Goal: Transaction & Acquisition: Purchase product/service

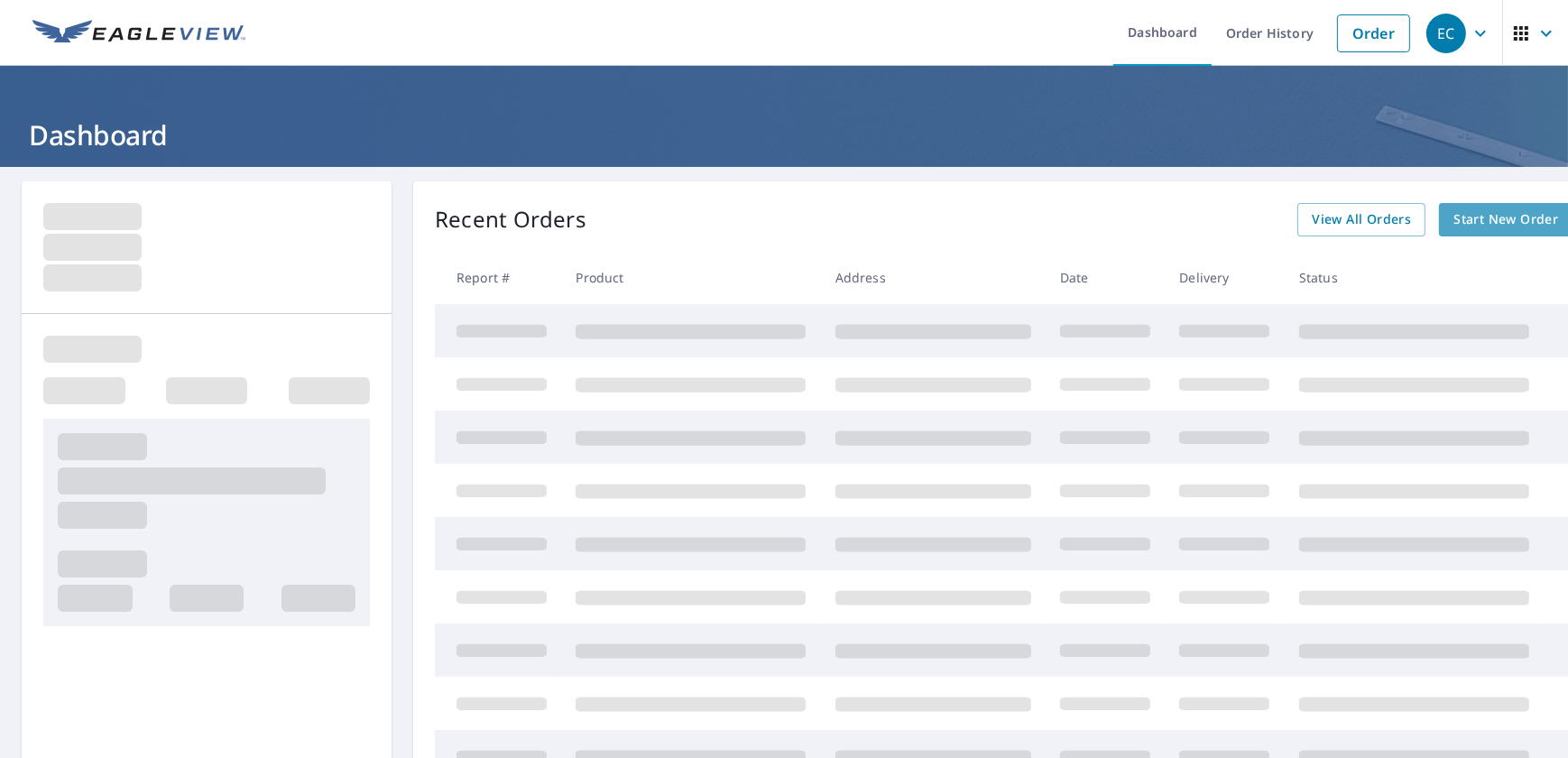
click at [1461, 225] on span "Start New Order" at bounding box center [1506, 219] width 105 height 22
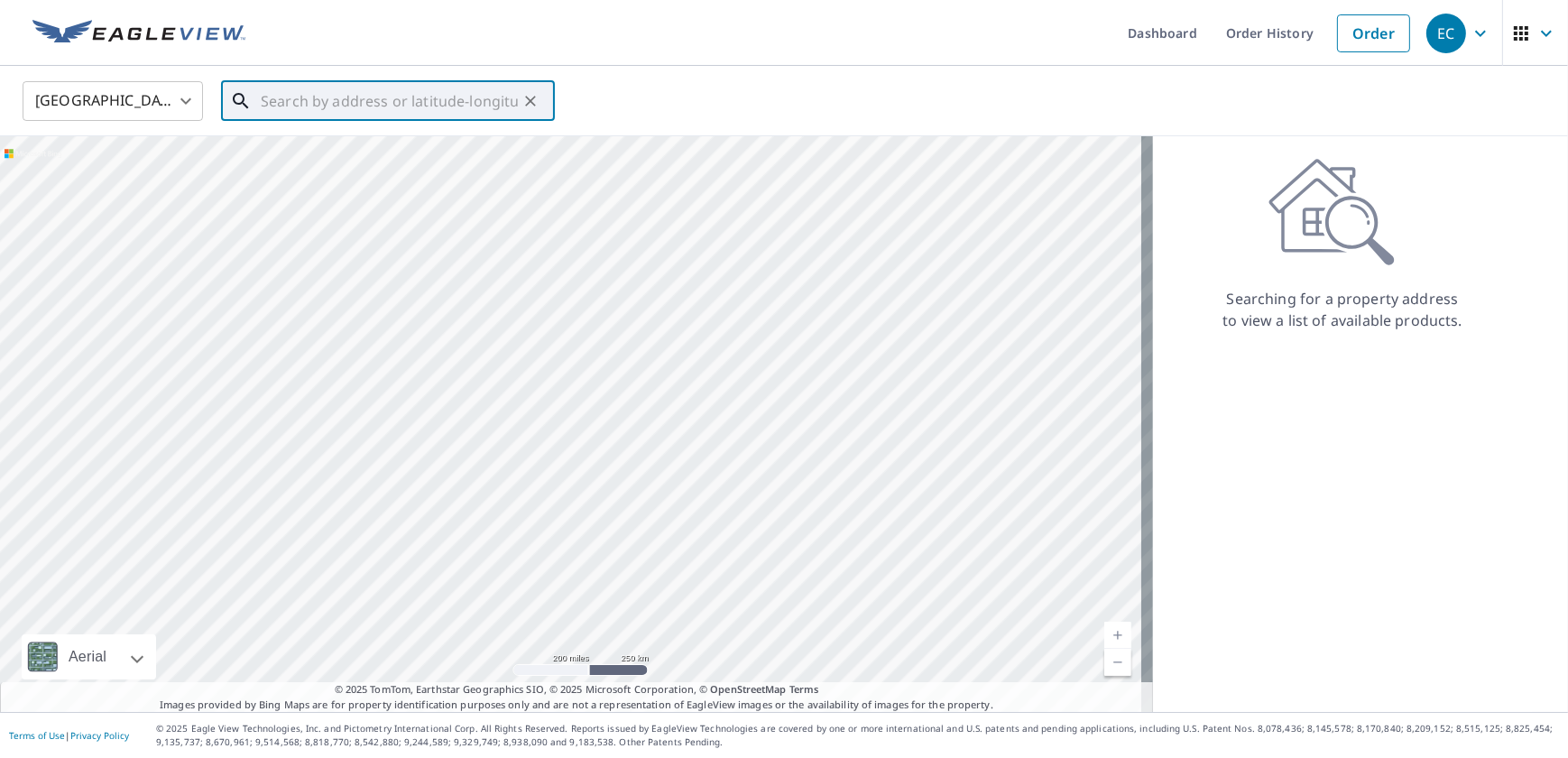
click at [330, 96] on input "text" at bounding box center [389, 101] width 258 height 50
paste input "[GEOGRAPHIC_DATA][US_STATE]"
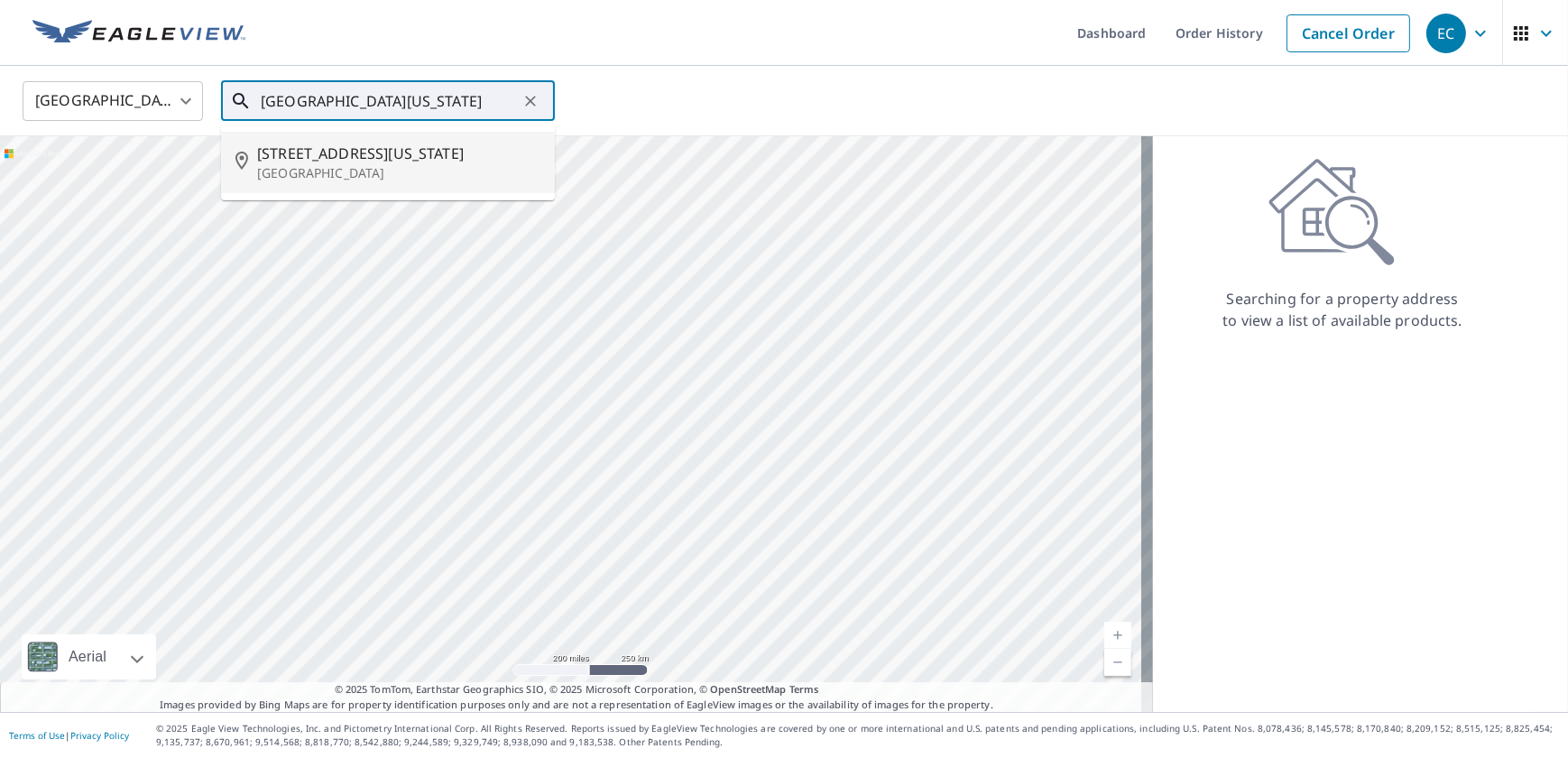
click at [332, 161] on span "[STREET_ADDRESS][US_STATE]" at bounding box center [399, 153] width 284 height 21
type input "[STREET_ADDRESS][US_STATE]"
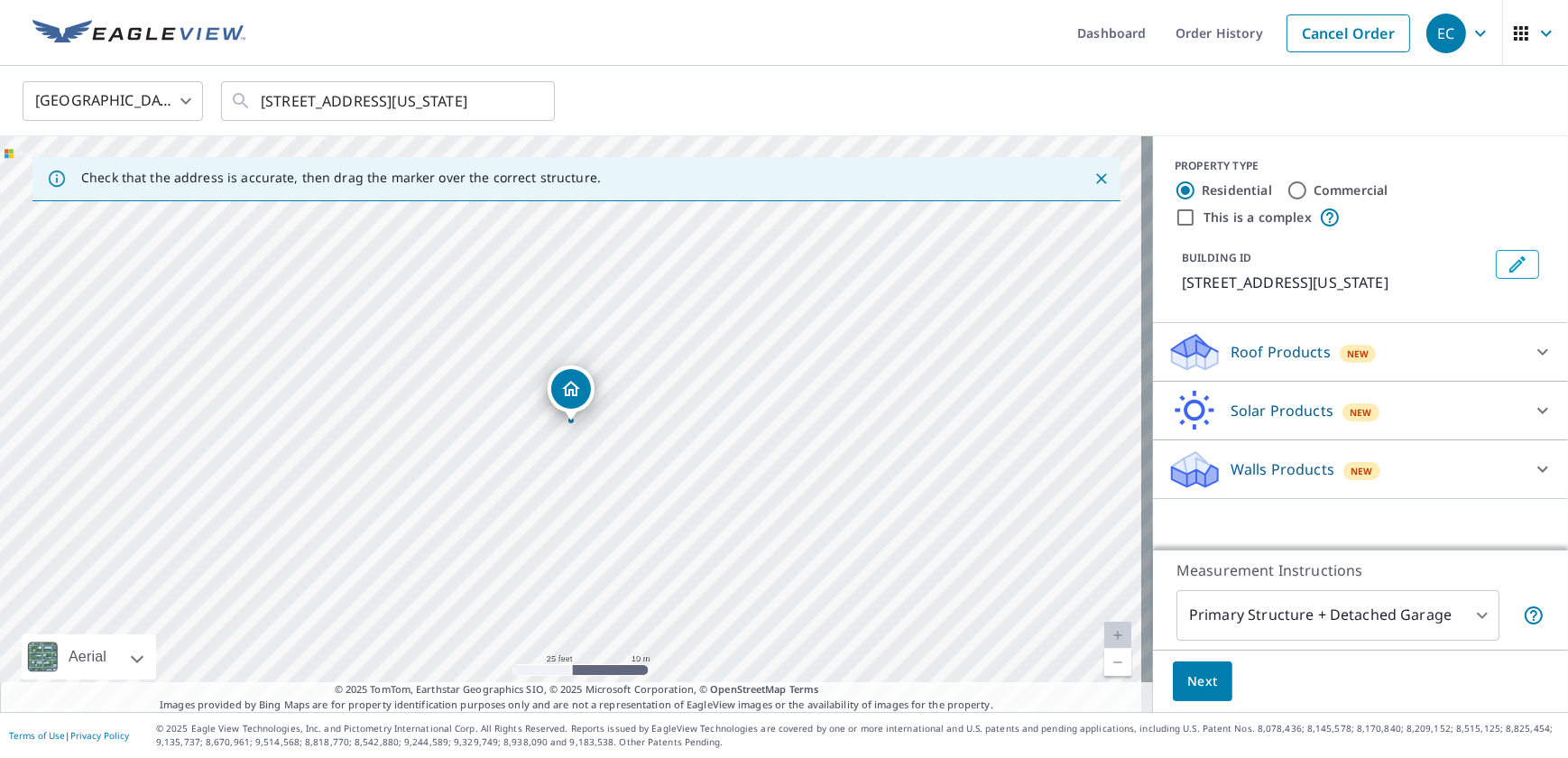
click at [1359, 349] on div "New" at bounding box center [1359, 353] width 37 height 18
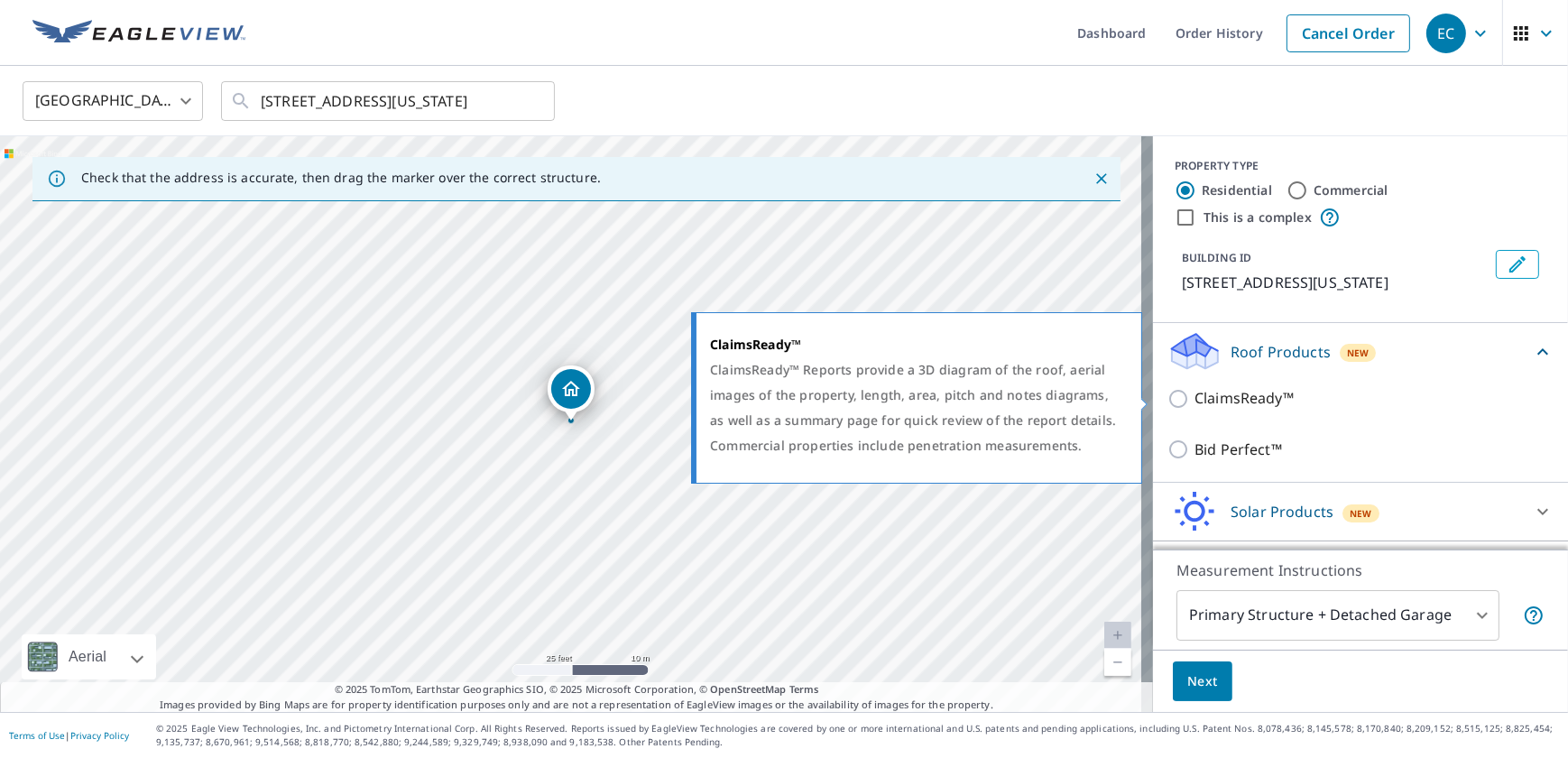
click at [1182, 405] on input "ClaimsReady™" at bounding box center [1182, 399] width 27 height 21
checkbox input "true"
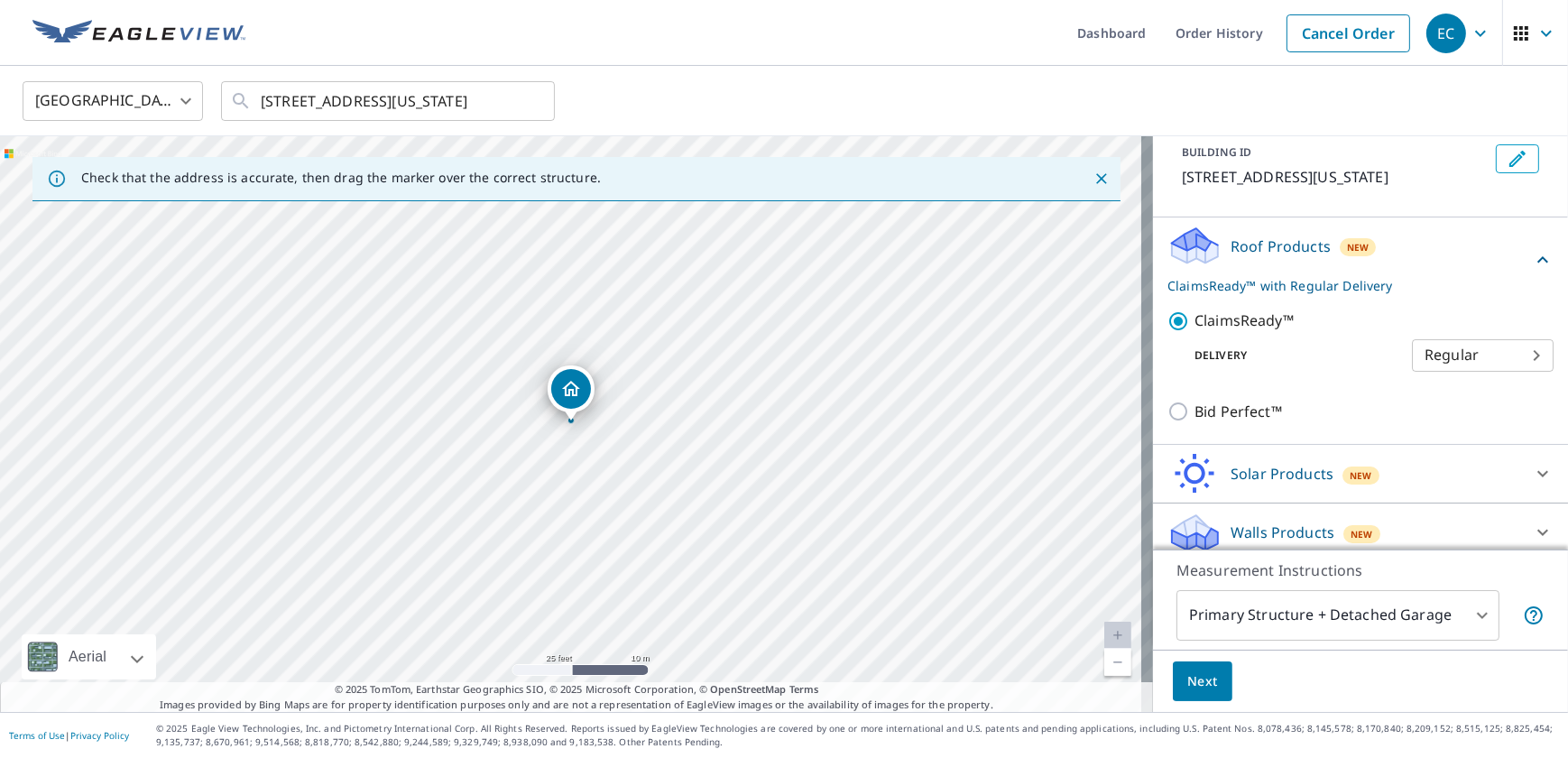
scroll to position [117, 0]
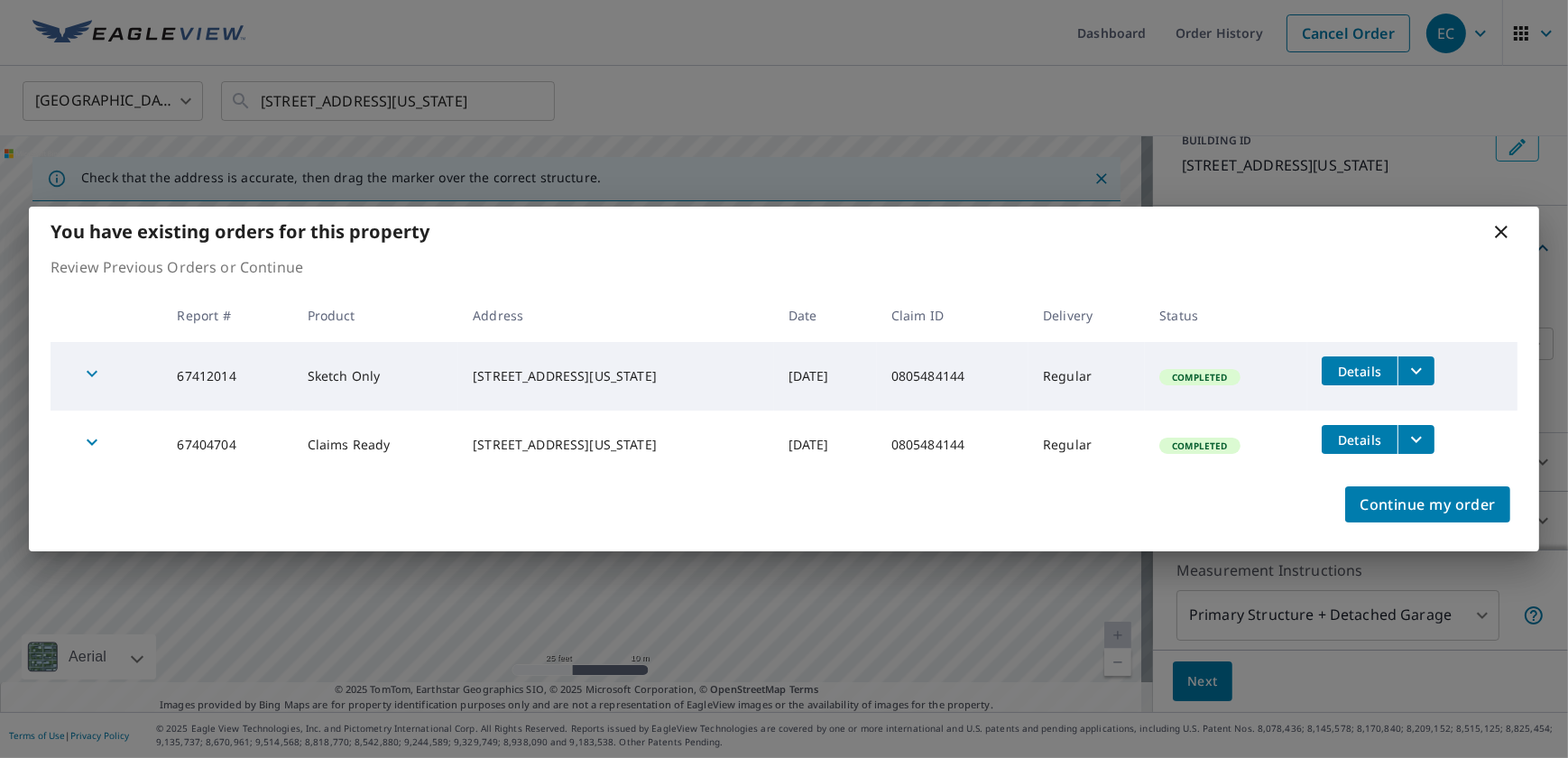
click at [1425, 442] on icon "filesDropdownBtn-67404704" at bounding box center [1417, 440] width 21 height 21
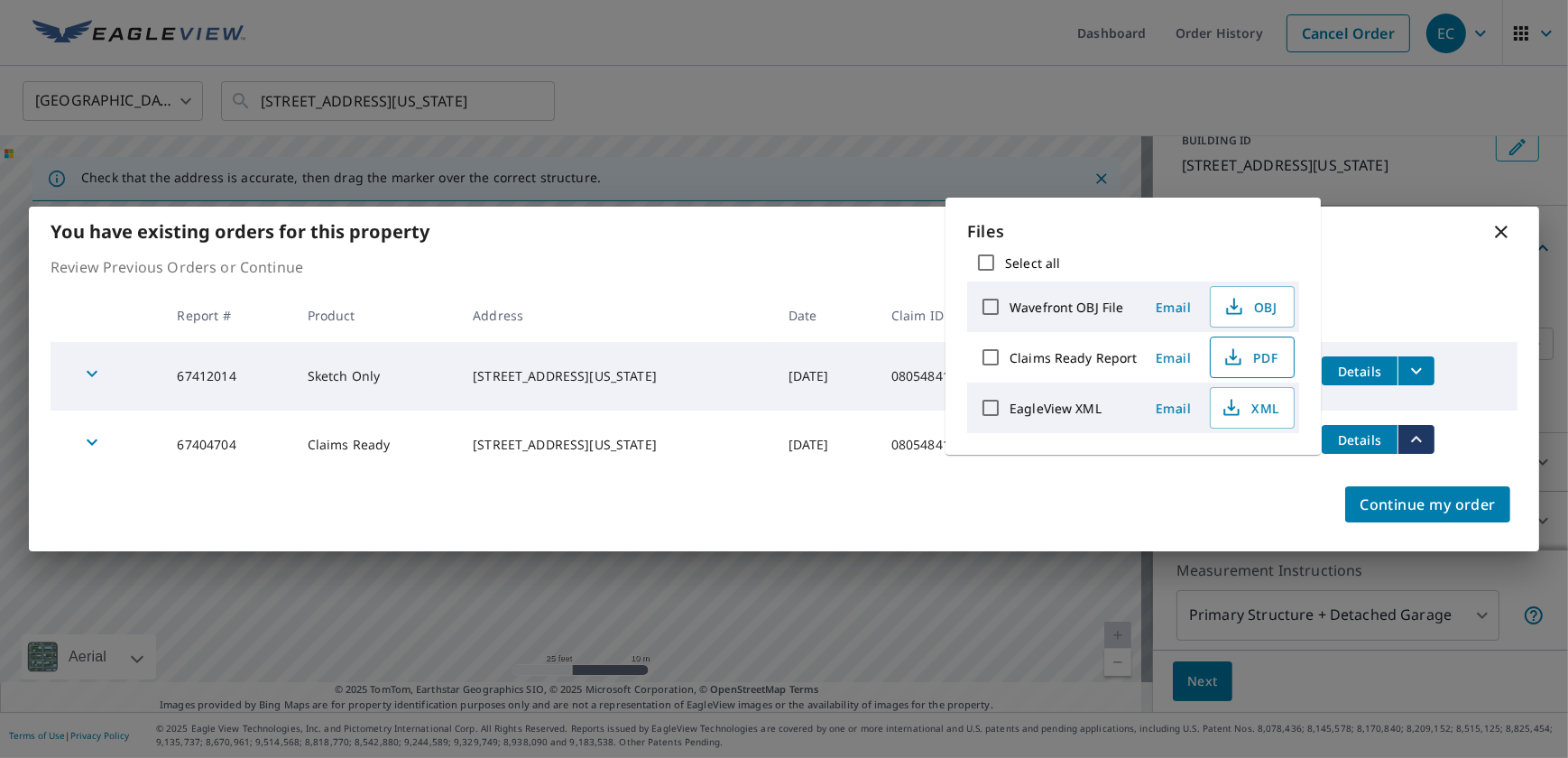
click at [1259, 361] on span "PDF" at bounding box center [1251, 357] width 58 height 21
click at [1504, 232] on icon at bounding box center [1501, 231] width 21 height 21
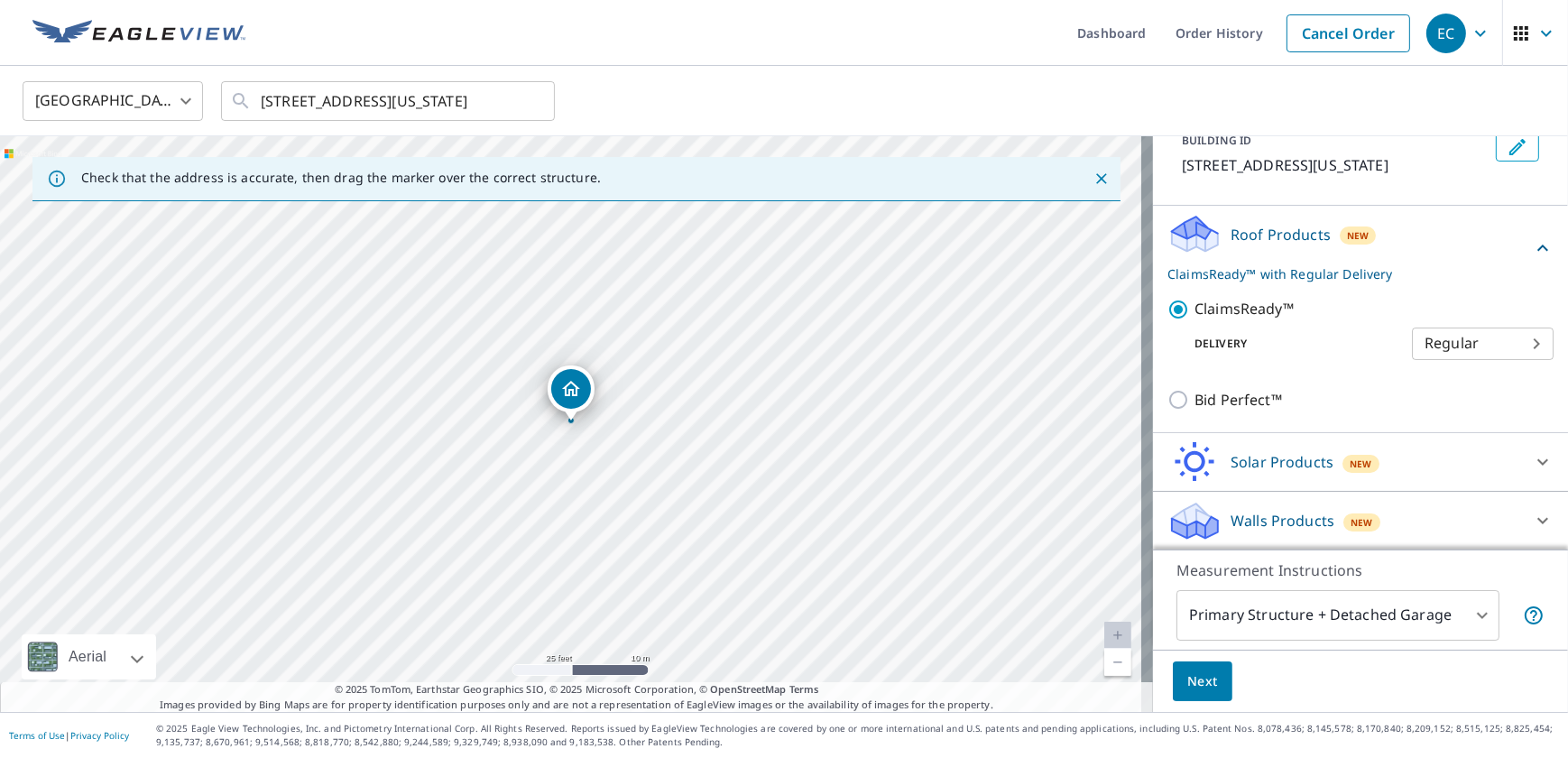
click at [1198, 673] on span "Next" at bounding box center [1203, 681] width 31 height 22
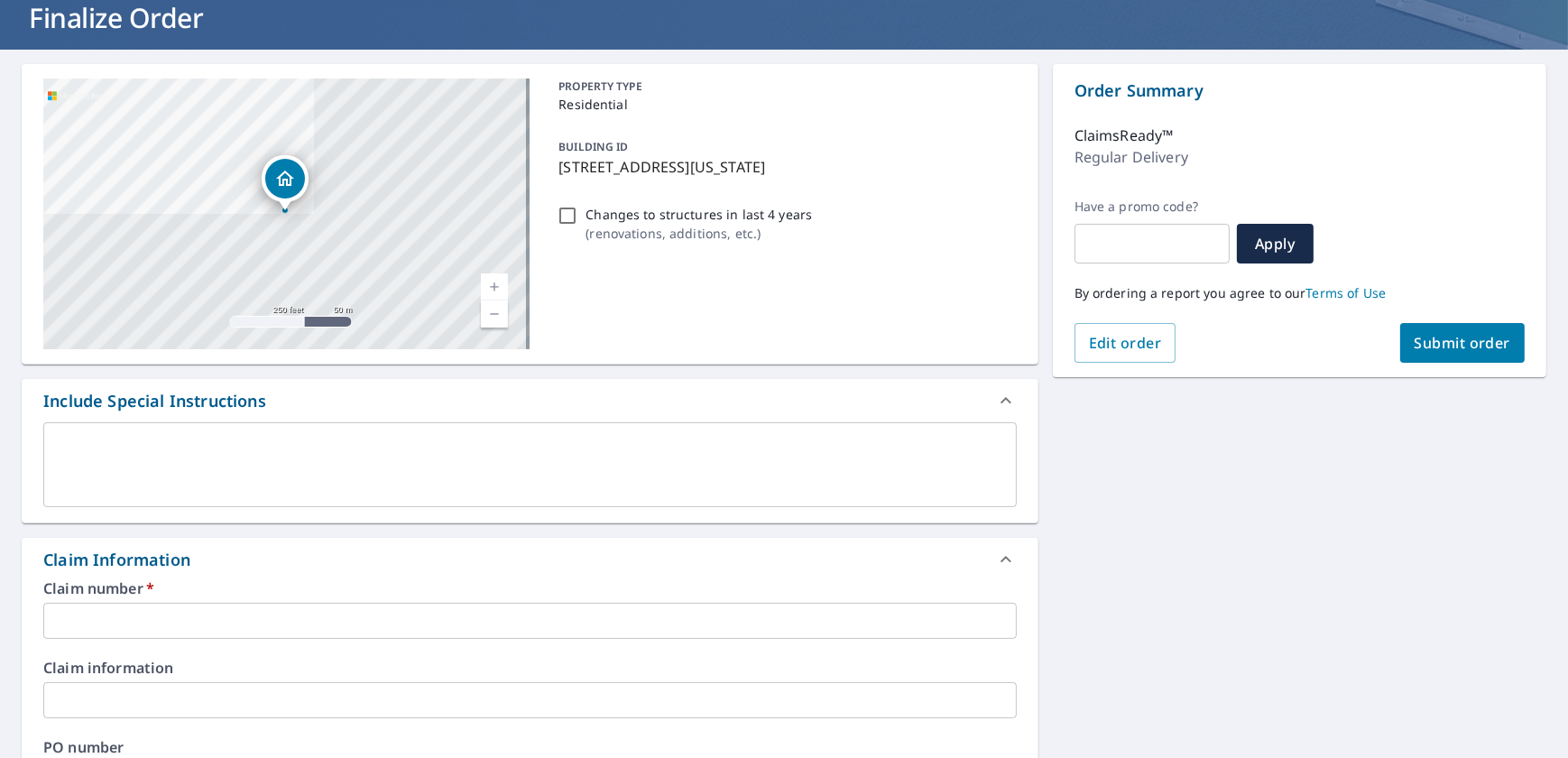
scroll to position [245, 0]
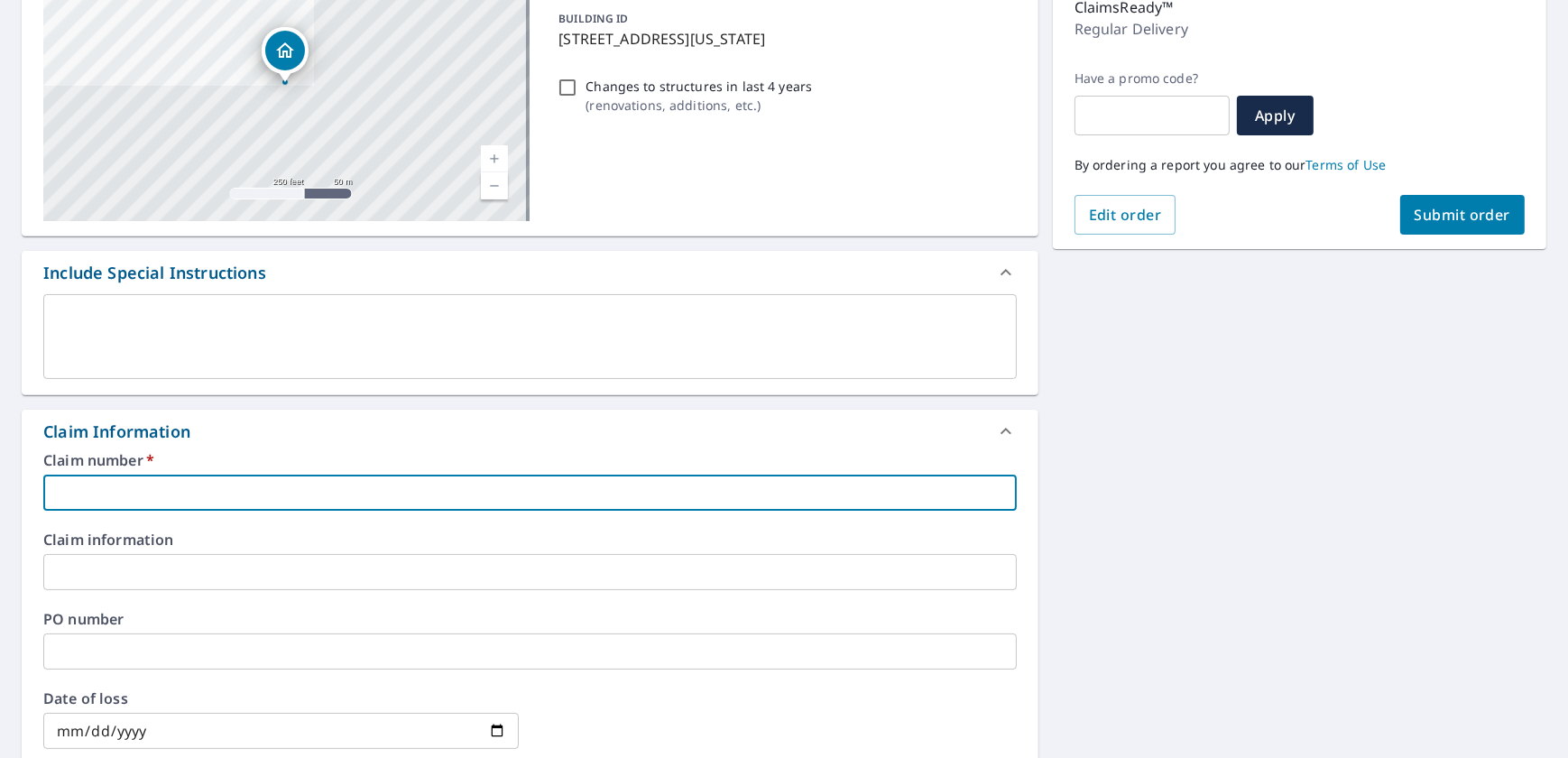
click at [179, 484] on input "text" at bounding box center [530, 492] width 973 height 36
click at [157, 489] on input "text" at bounding box center [530, 492] width 973 height 36
paste input "0805484144"
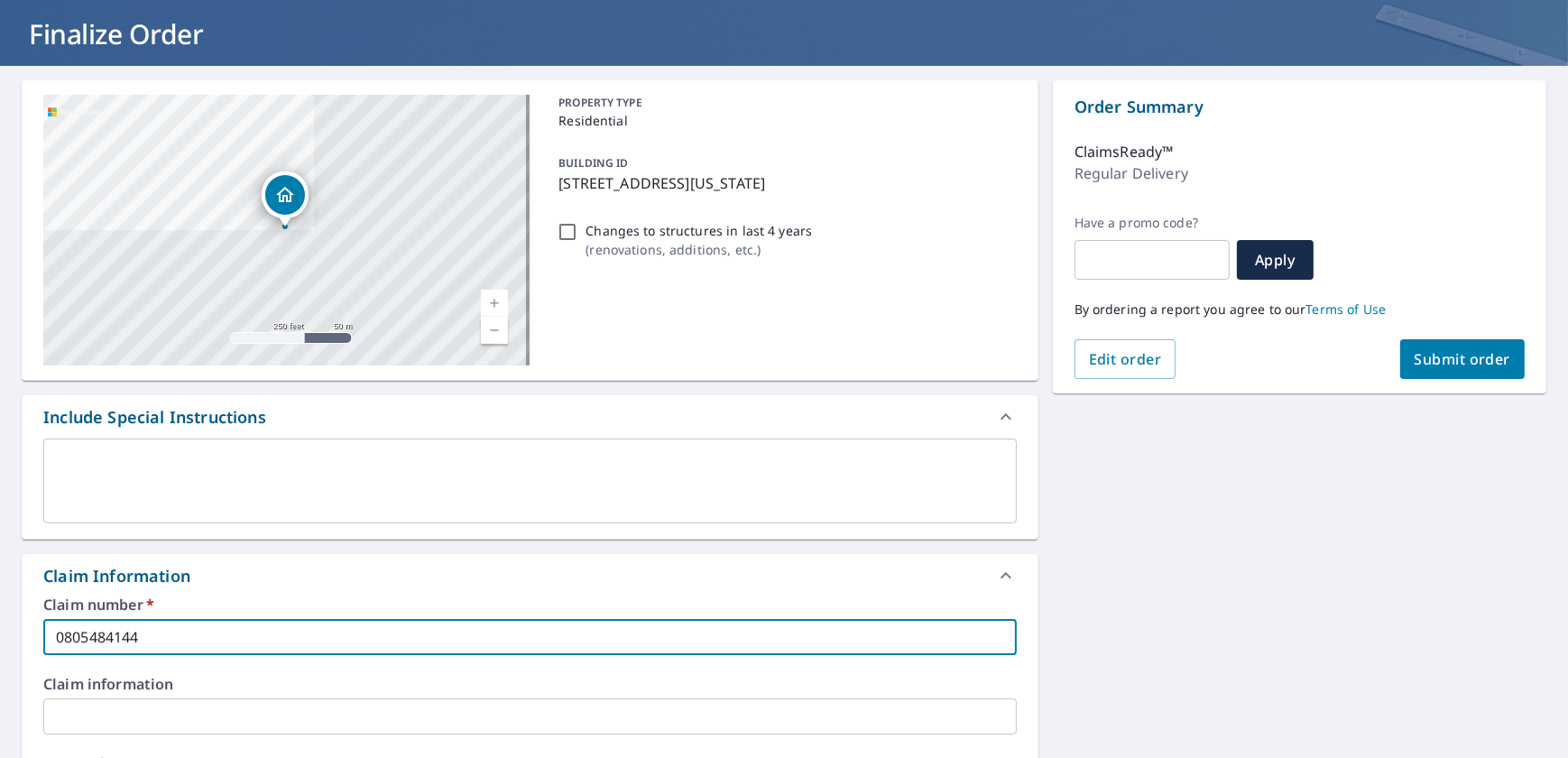
scroll to position [100, 0]
type input "0805484144"
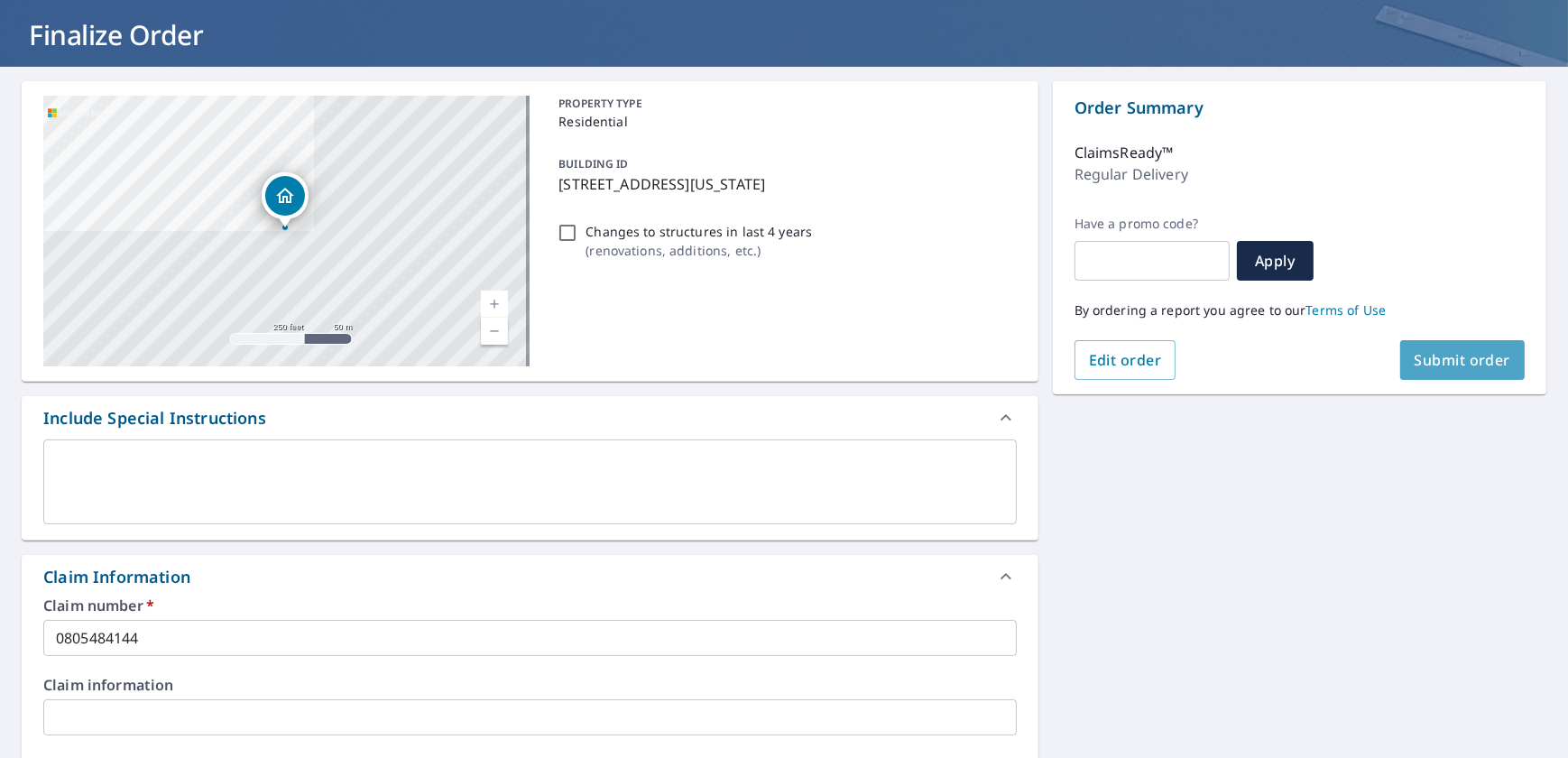
click at [1489, 362] on span "Submit order" at bounding box center [1463, 359] width 97 height 19
